Goal: Browse casually: Explore the website without a specific task or goal

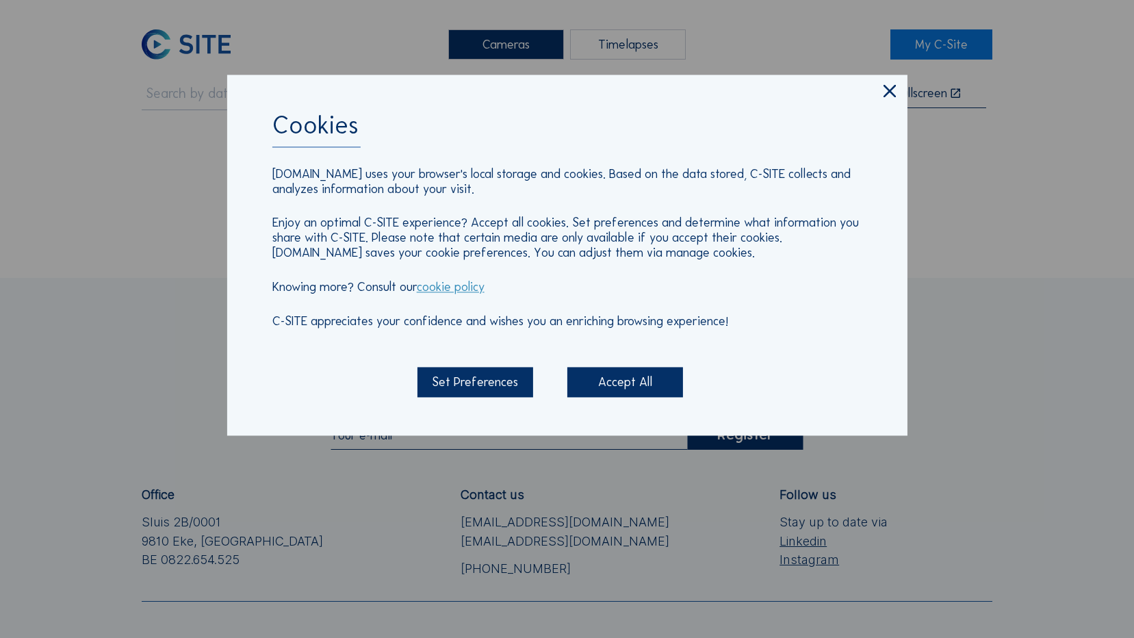
click at [896, 90] on icon at bounding box center [890, 92] width 21 height 22
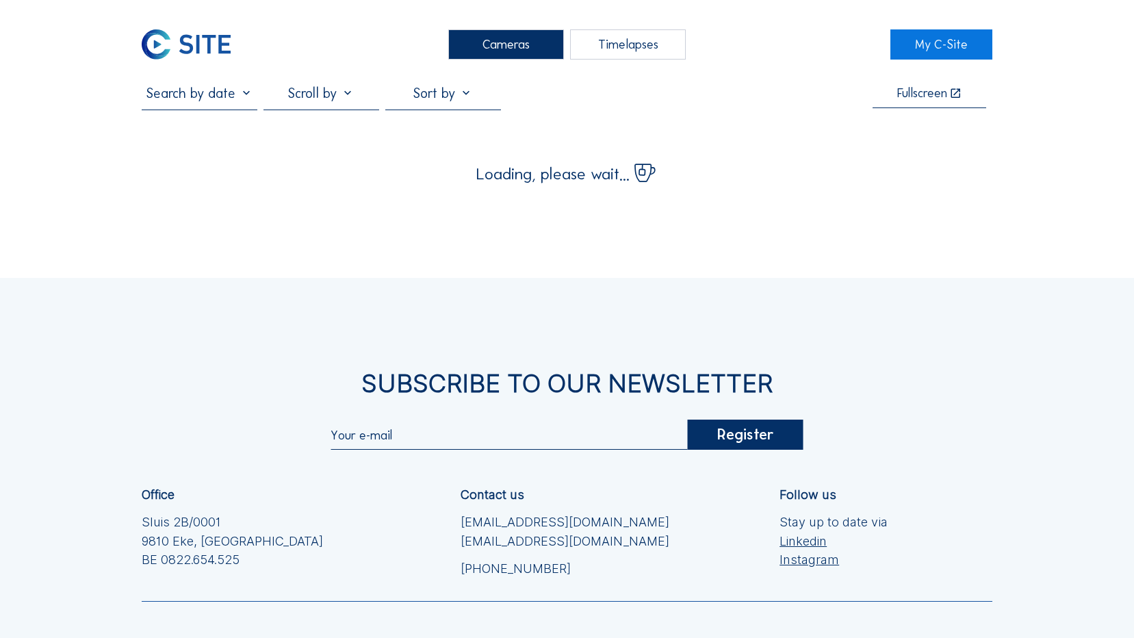
click at [196, 38] on img at bounding box center [186, 44] width 89 height 30
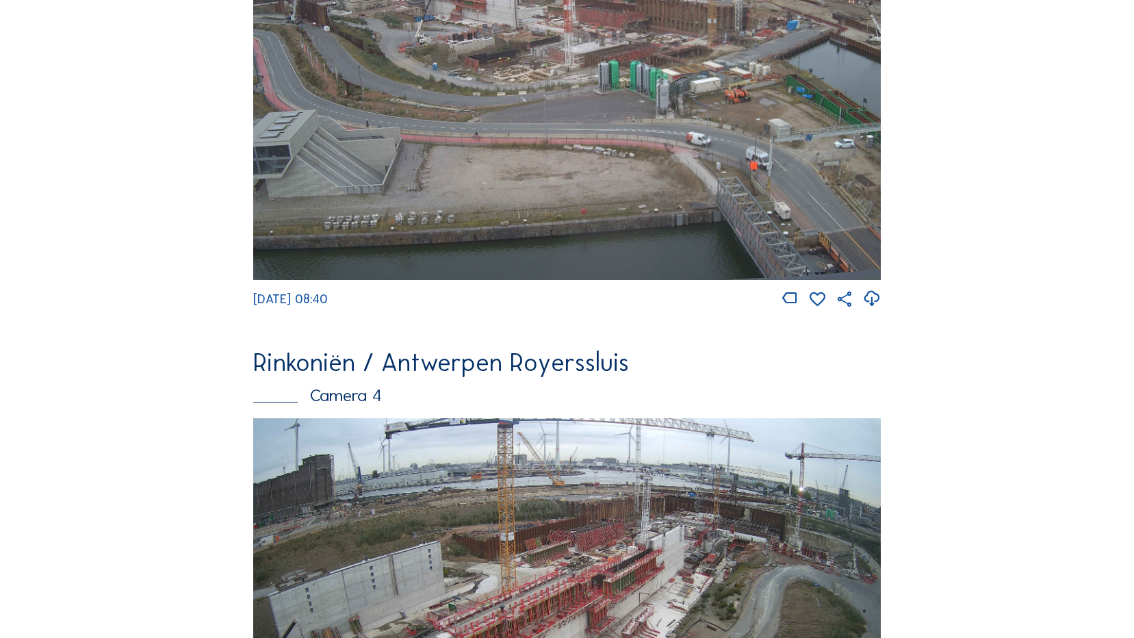
scroll to position [1593, 0]
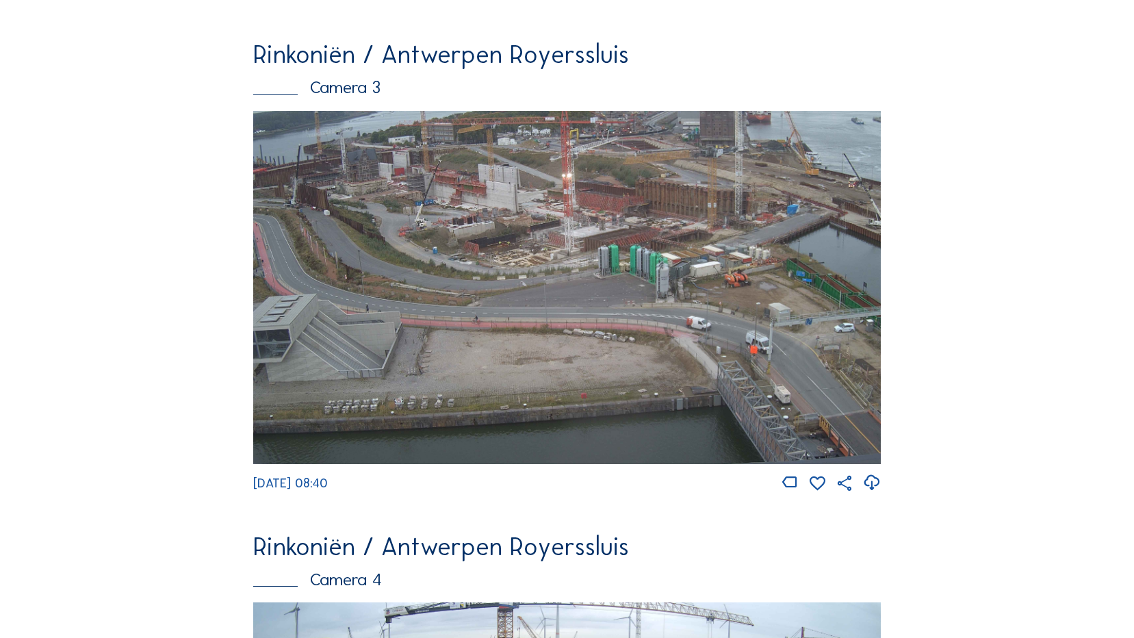
click at [515, 327] on img at bounding box center [566, 287] width 627 height 353
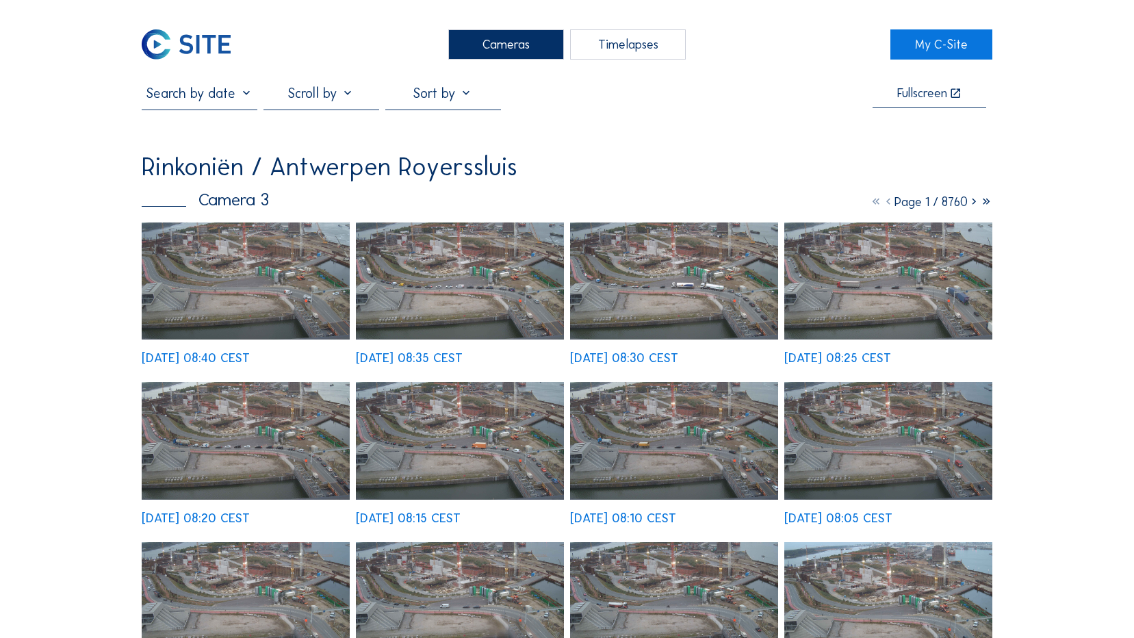
click at [445, 296] on img at bounding box center [460, 281] width 208 height 117
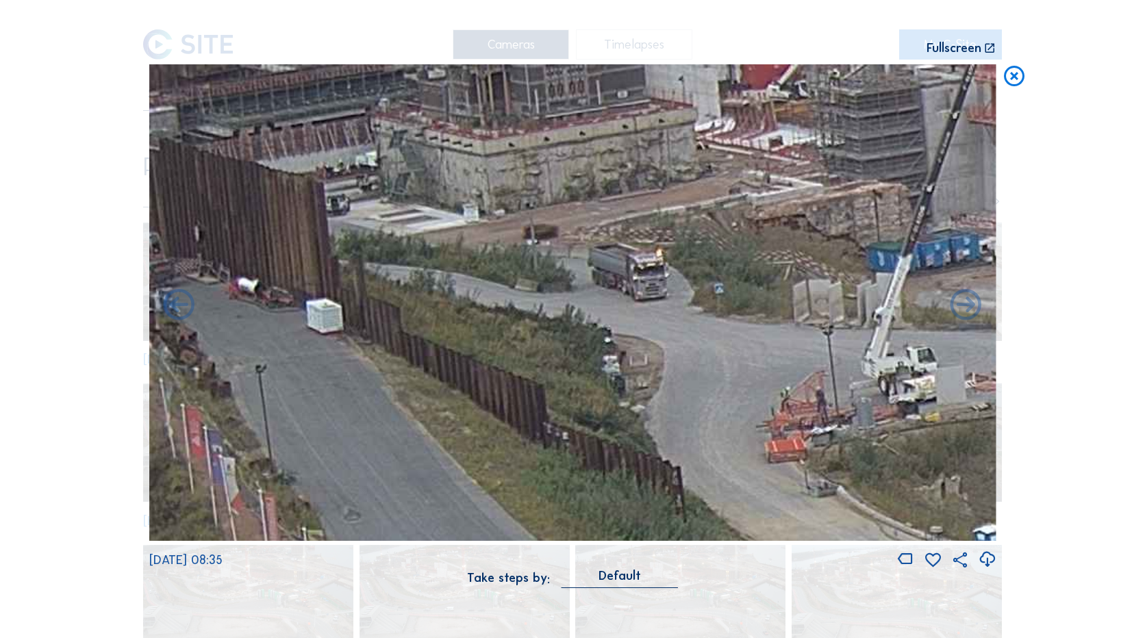
drag, startPoint x: 316, startPoint y: 257, endPoint x: 746, endPoint y: 343, distance: 438.5
click at [746, 343] on img at bounding box center [572, 302] width 847 height 477
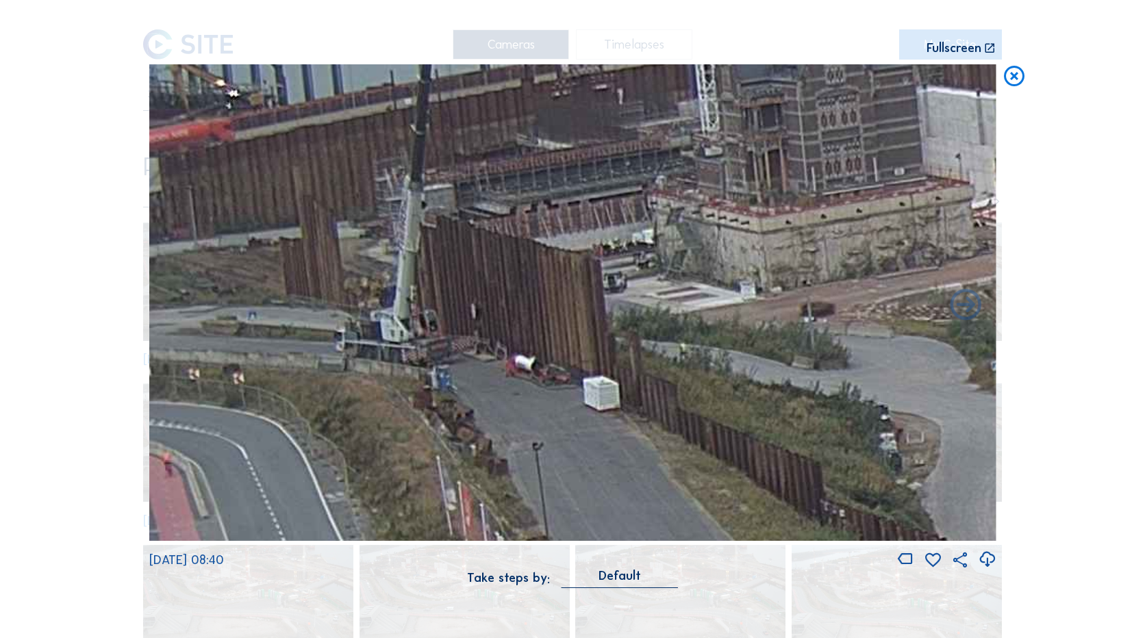
drag, startPoint x: 725, startPoint y: 342, endPoint x: 1050, endPoint y: 381, distance: 326.9
click at [1050, 381] on div "Scroll to travel through time | Press 'Alt' Button + Scroll to Zoom | Click and…" at bounding box center [572, 319] width 1145 height 638
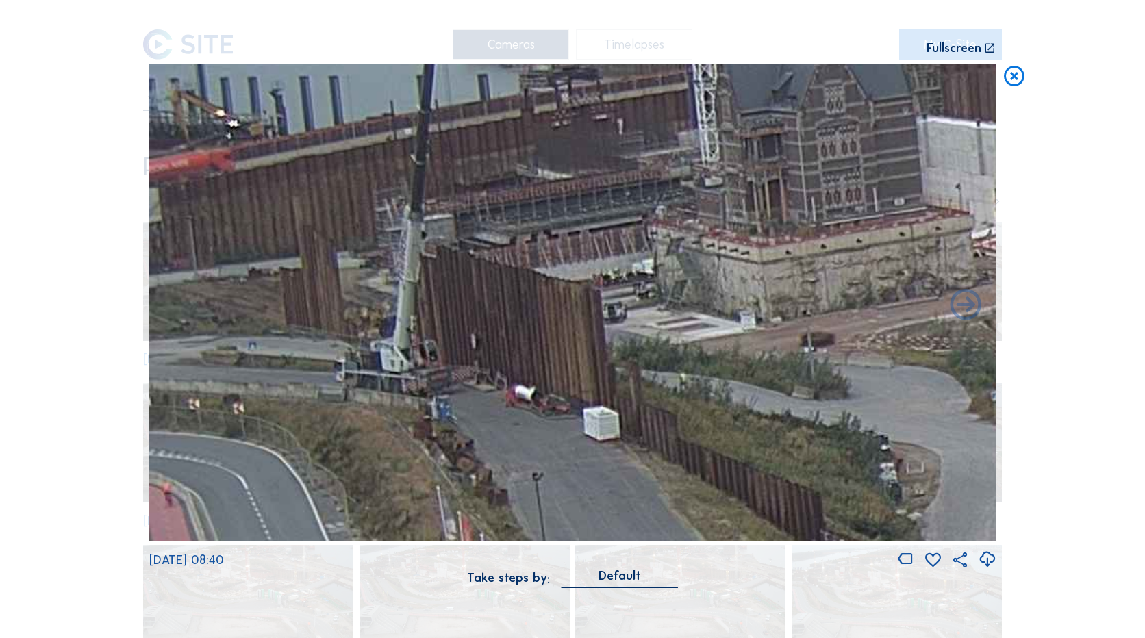
drag, startPoint x: 481, startPoint y: 358, endPoint x: 701, endPoint y: 388, distance: 221.8
click at [701, 388] on img at bounding box center [572, 302] width 847 height 477
click at [1016, 83] on icon at bounding box center [1014, 76] width 25 height 25
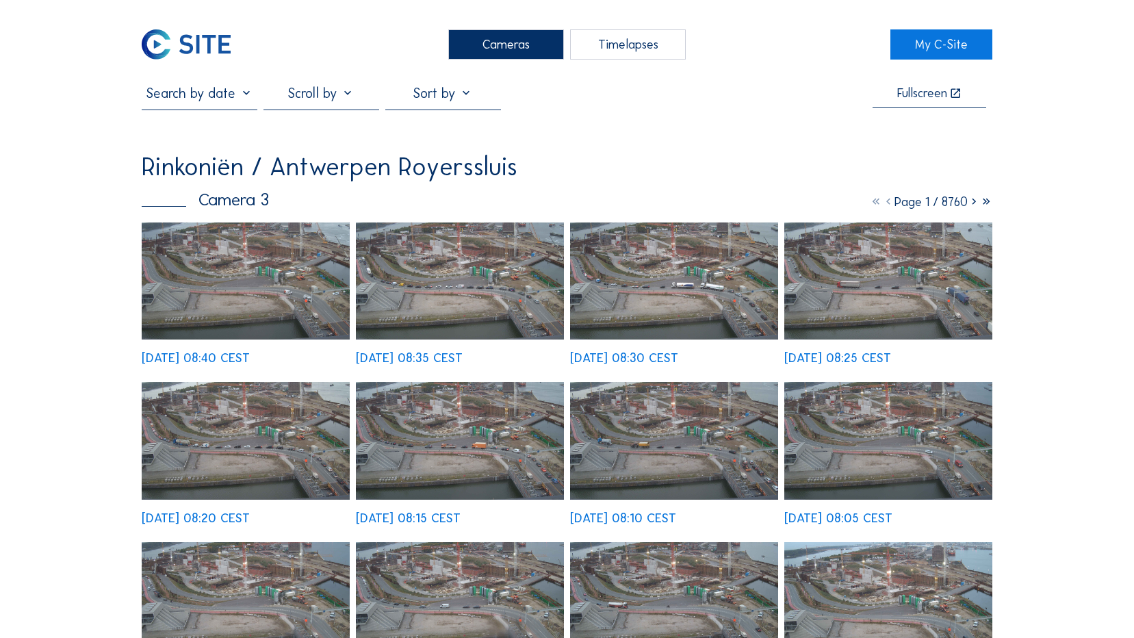
click at [196, 47] on img at bounding box center [186, 44] width 89 height 30
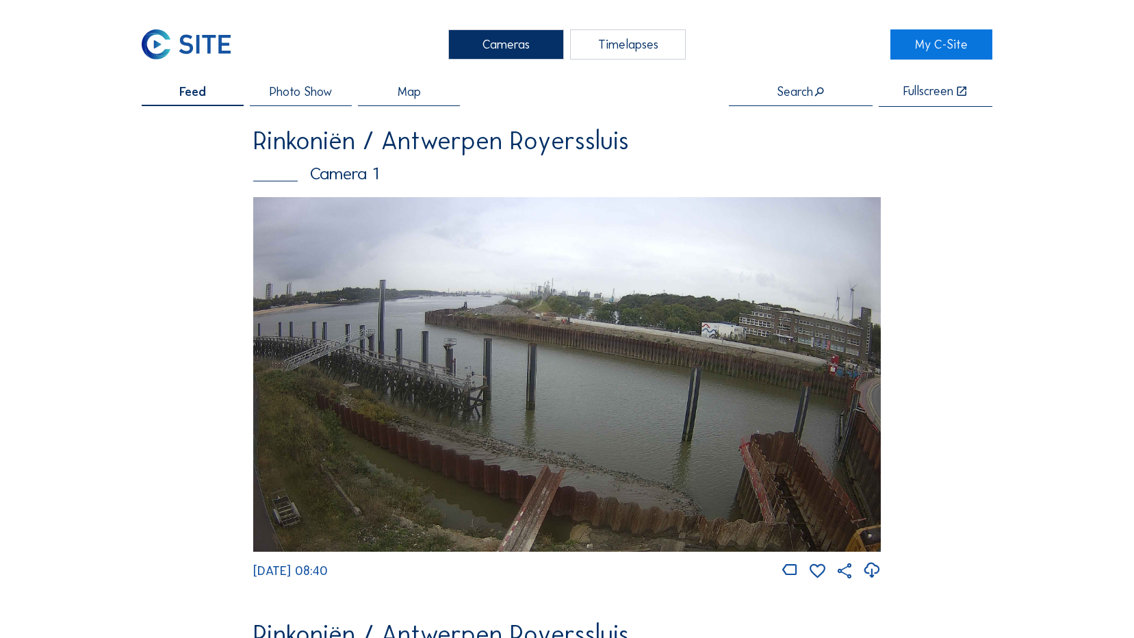
click at [672, 405] on img at bounding box center [566, 374] width 627 height 355
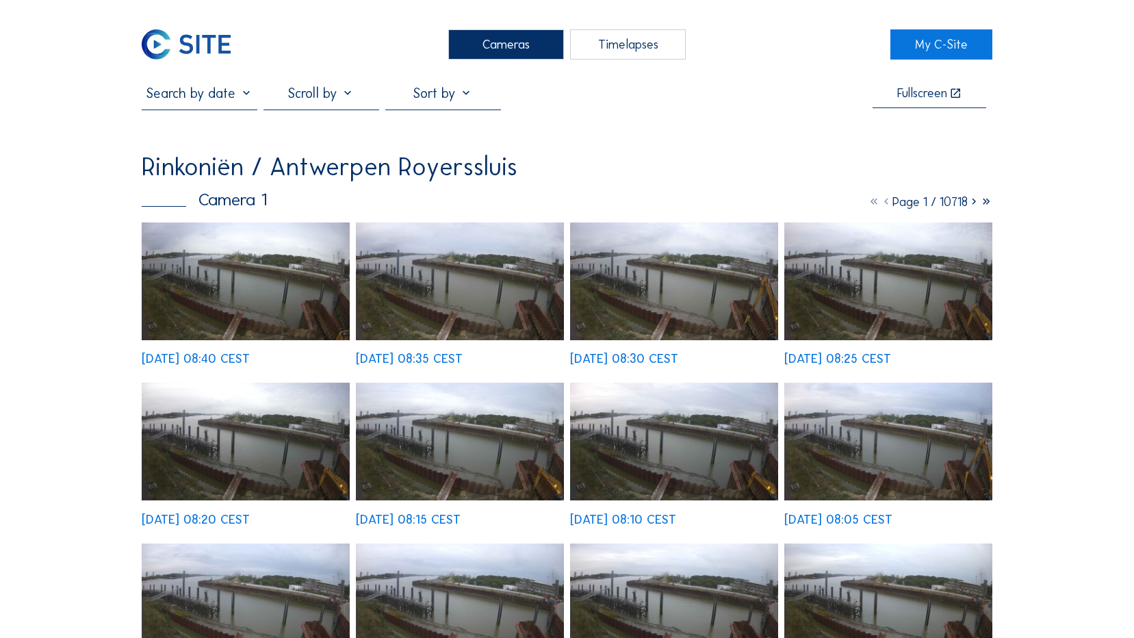
click at [281, 248] on img at bounding box center [246, 282] width 208 height 118
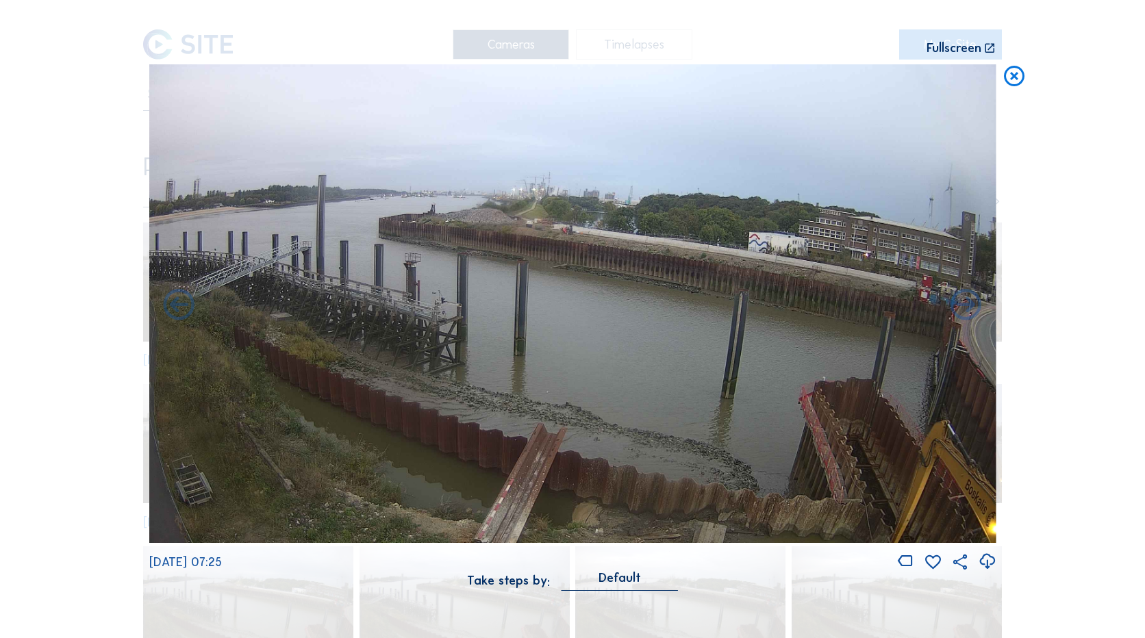
click at [1015, 75] on icon at bounding box center [1014, 76] width 25 height 25
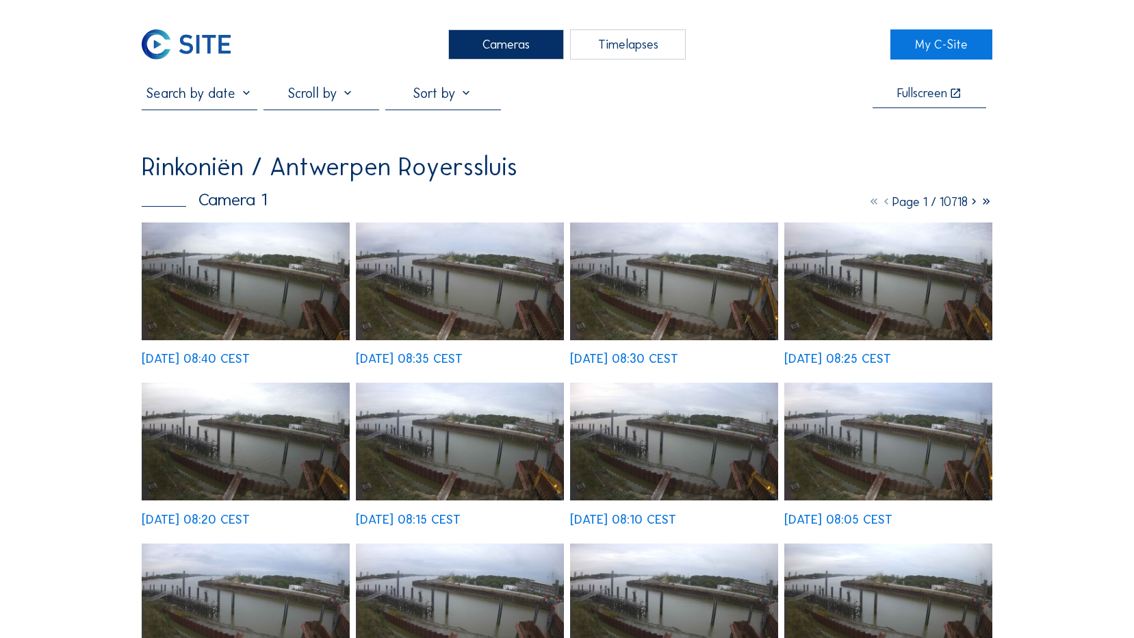
click at [187, 40] on img at bounding box center [186, 44] width 89 height 30
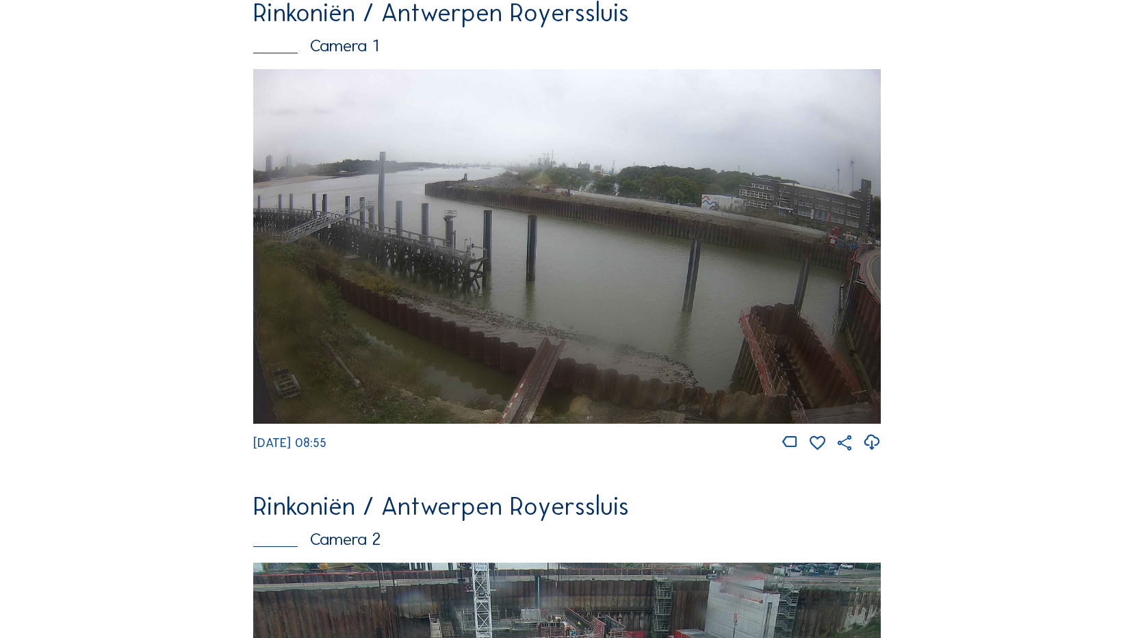
scroll to position [18, 0]
